Goal: Information Seeking & Learning: Learn about a topic

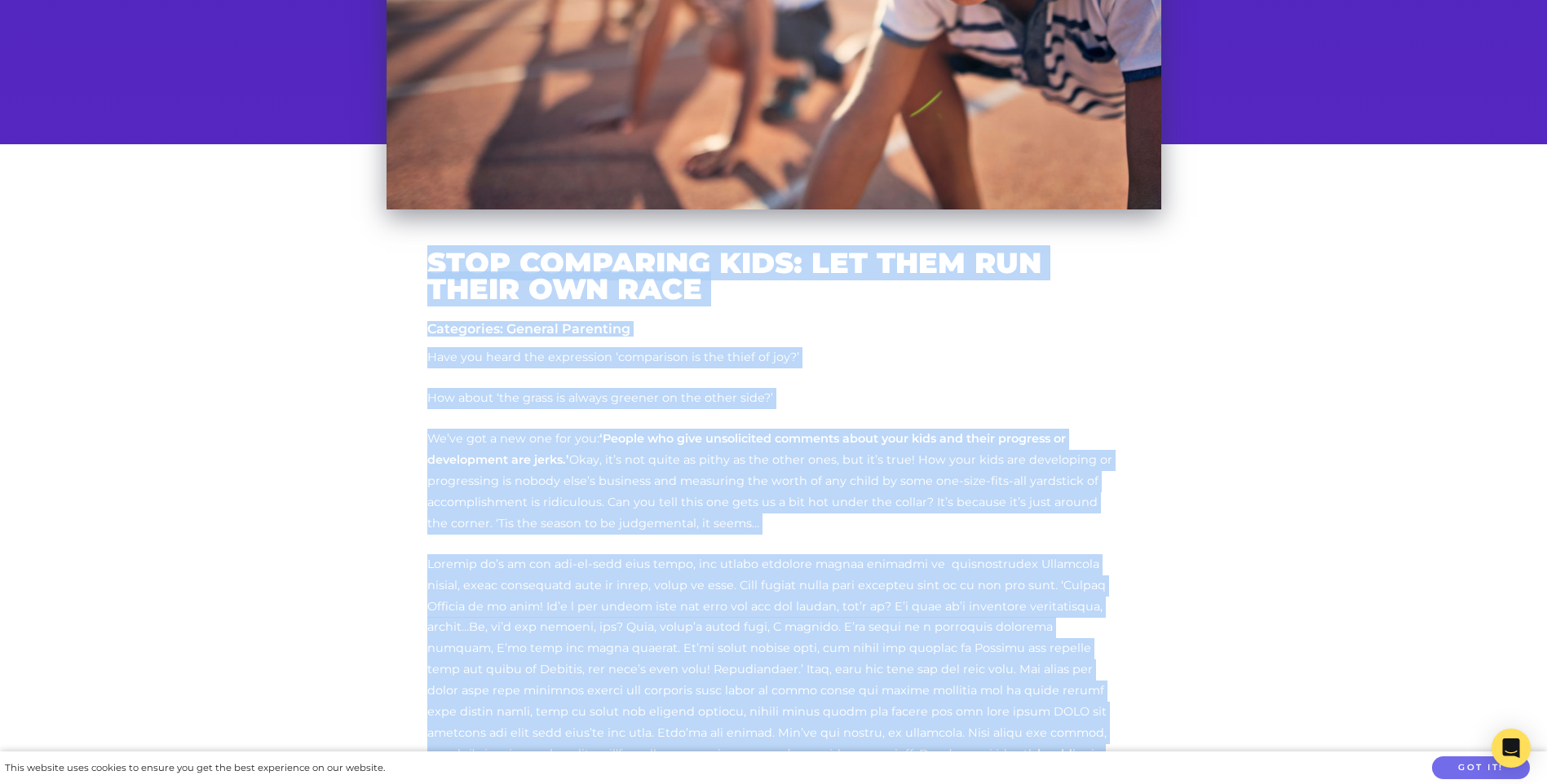
scroll to position [407, 0]
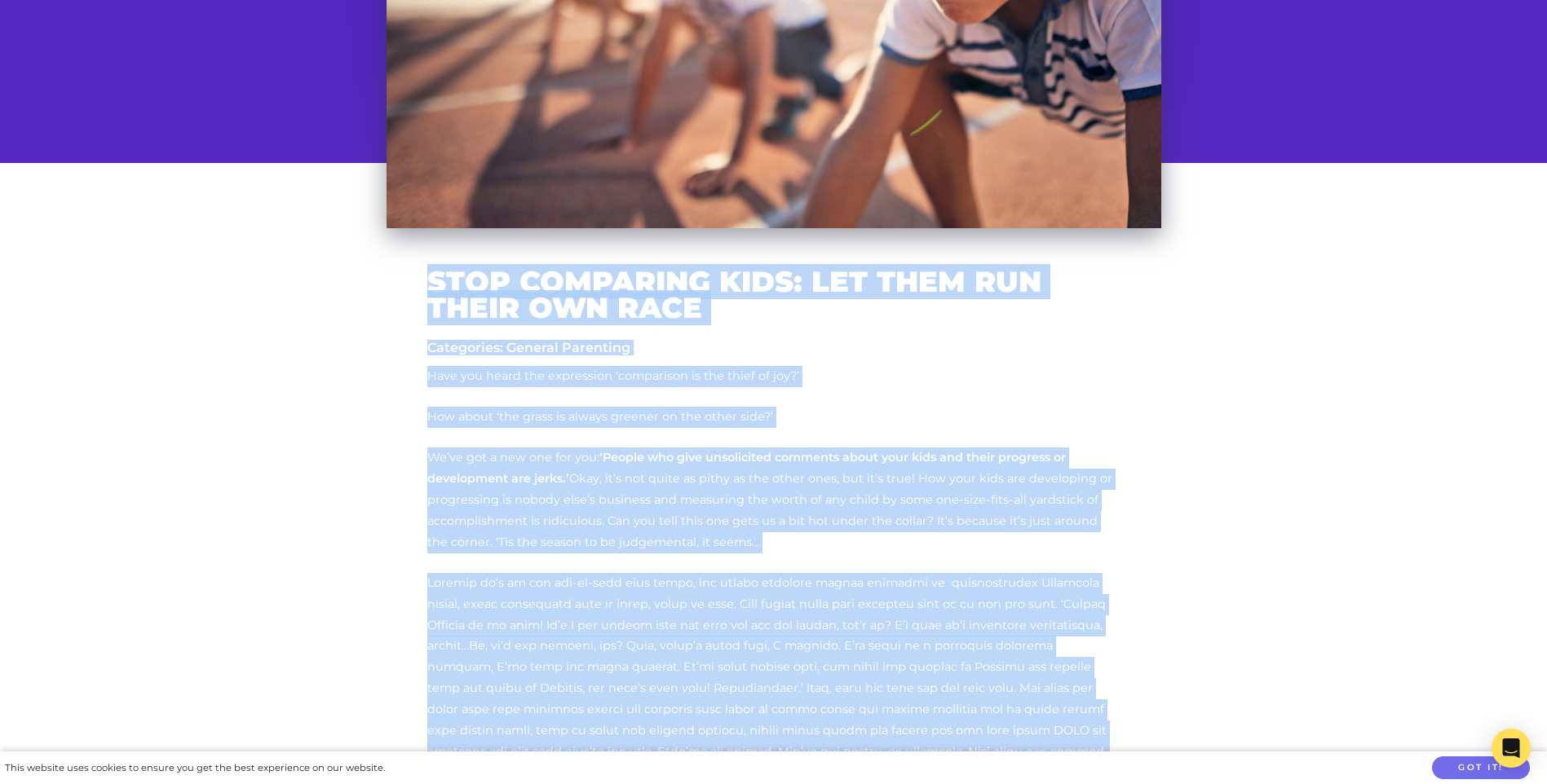
drag, startPoint x: 996, startPoint y: 263, endPoint x: 651, endPoint y: 140, distance: 366.3
copy div "Lore Ipsumdolo Sita: Con Adip Eli Seddo Eiu Temp Incididunt: Utlabor Etdolorem …"
